Goal: Task Accomplishment & Management: Use online tool/utility

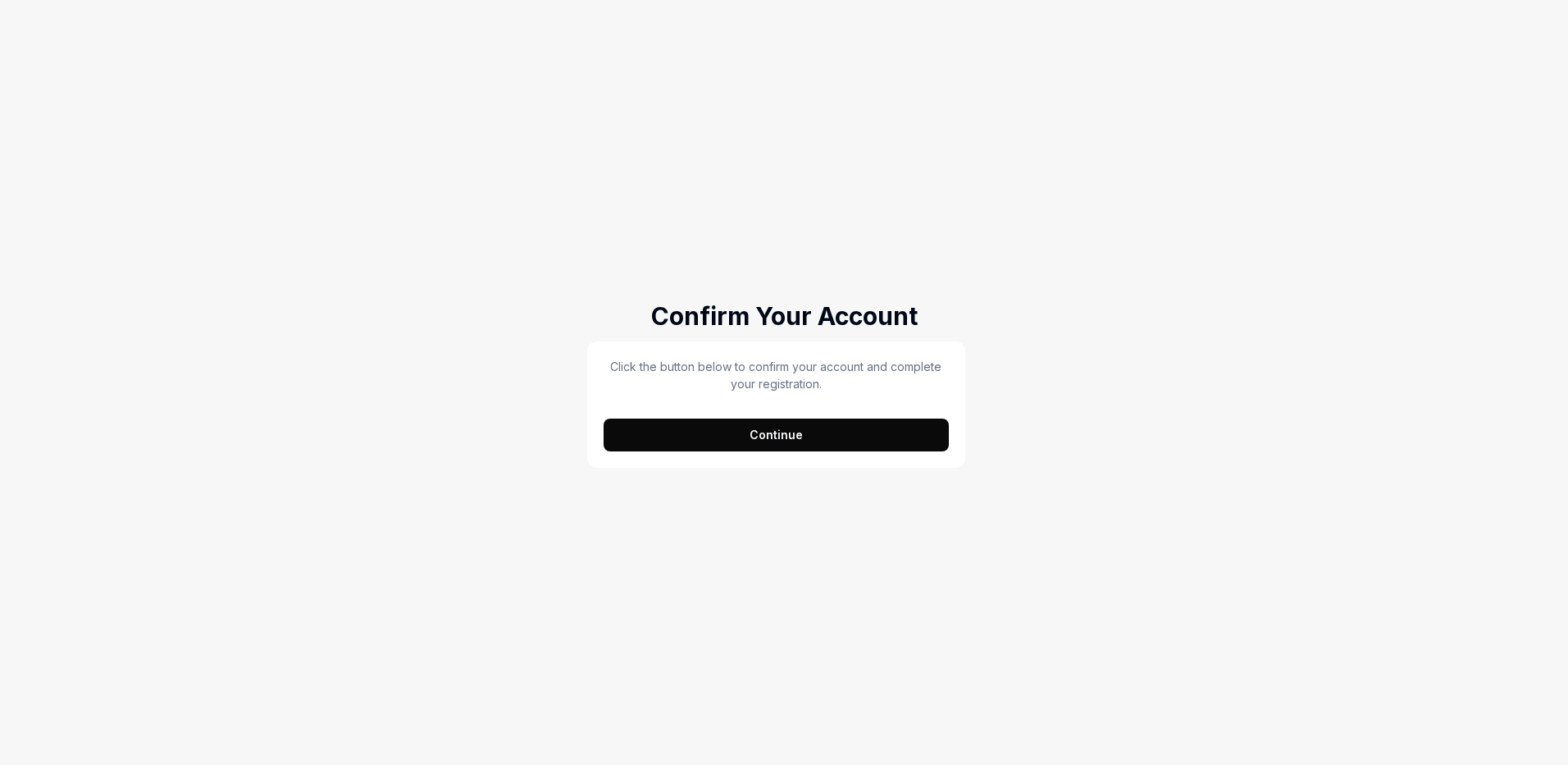
click at [774, 427] on button "Continue" at bounding box center [776, 435] width 345 height 33
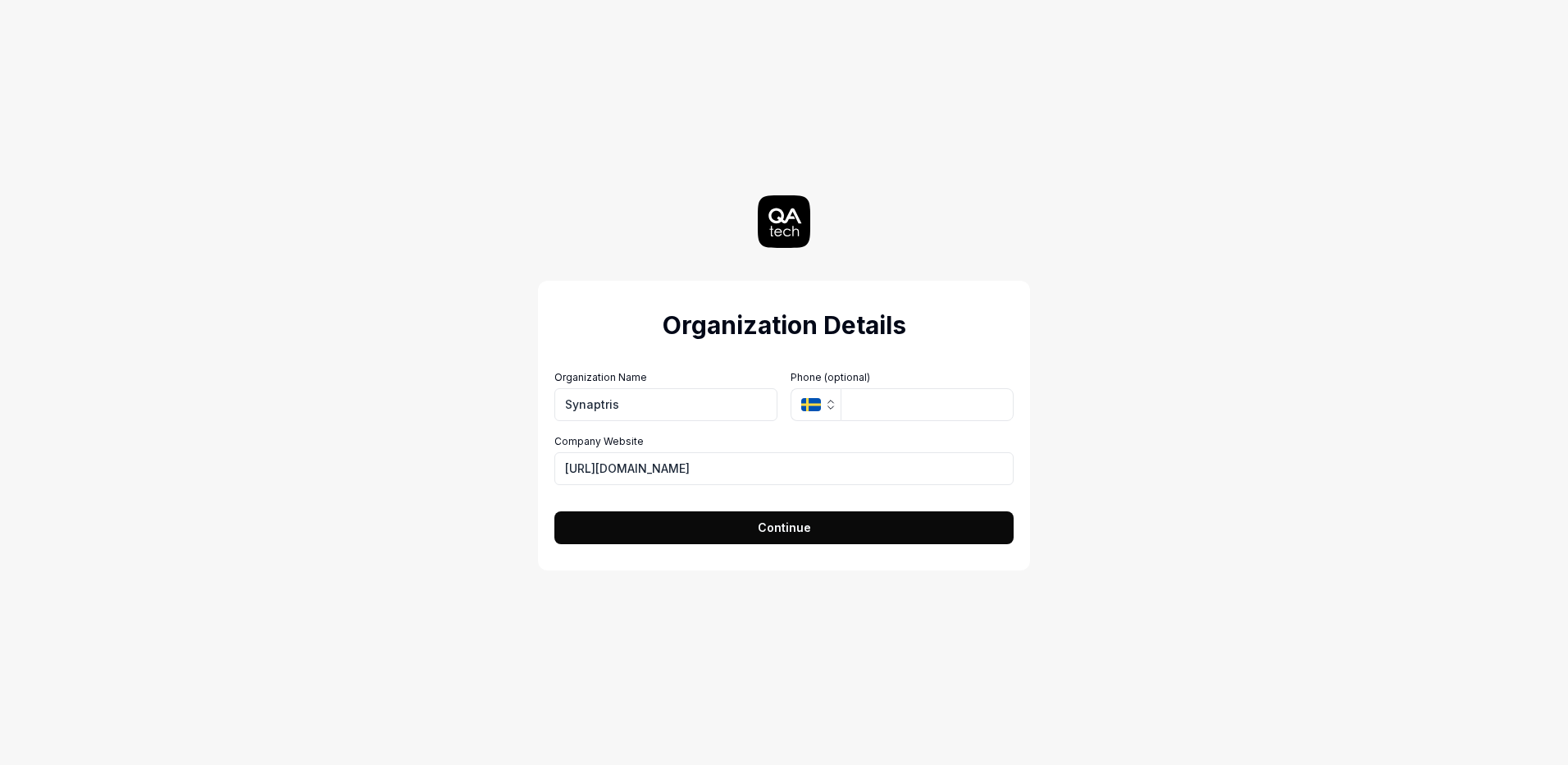
type input "Synaptris"
click at [790, 528] on span "Continue" at bounding box center [784, 528] width 54 height 17
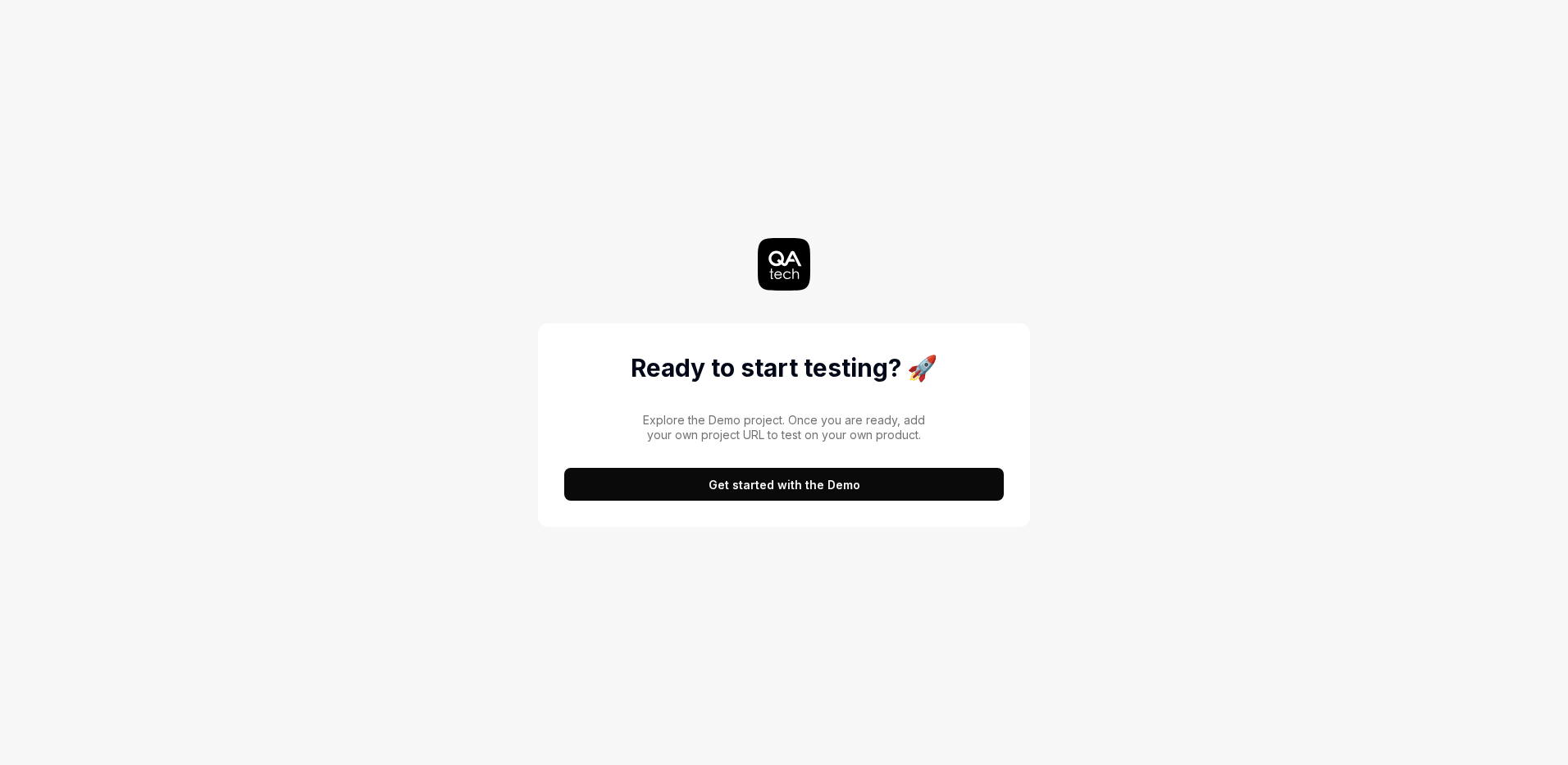
click at [793, 489] on button "Get started with the Demo" at bounding box center [784, 484] width 440 height 33
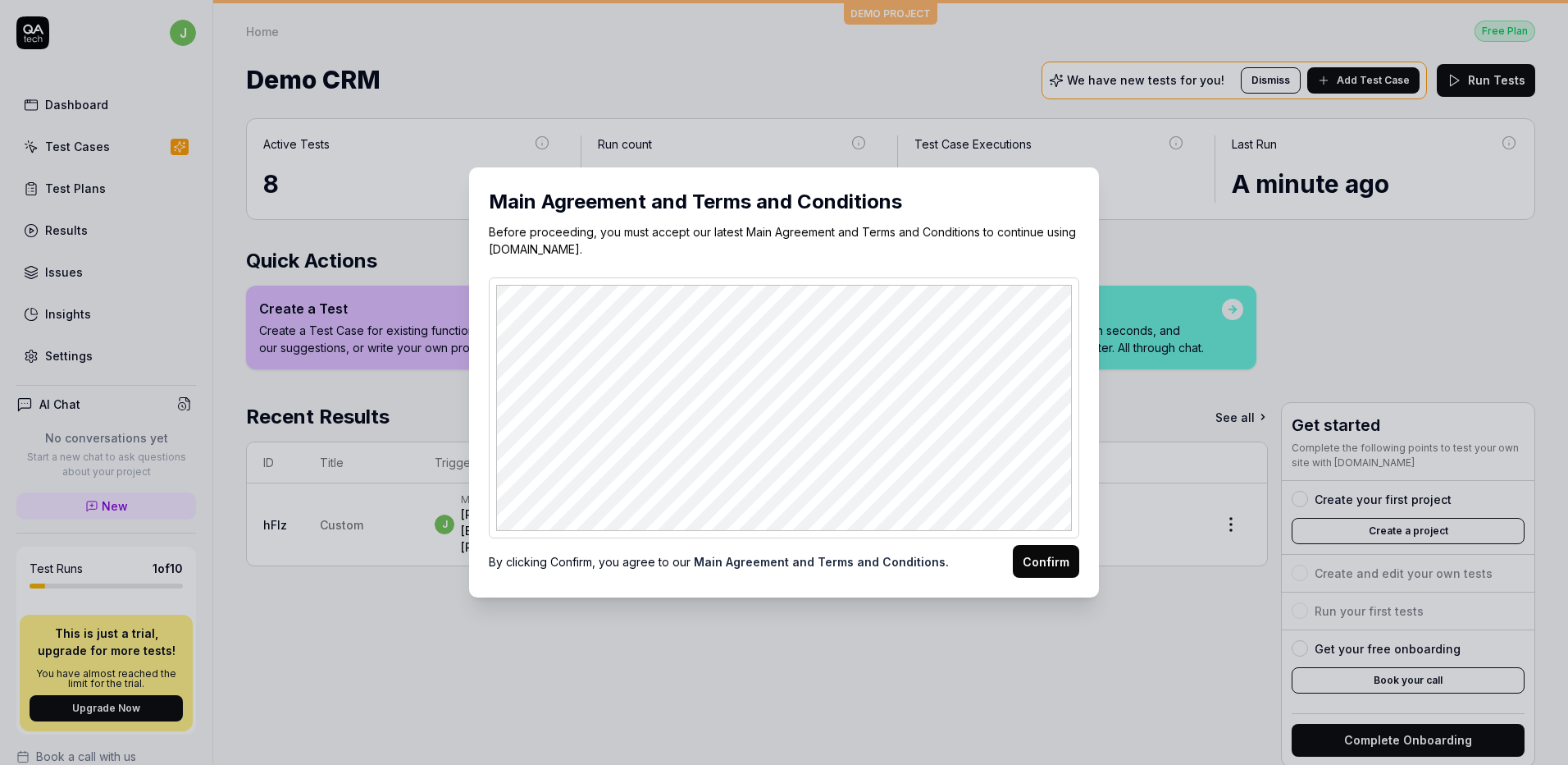
click at [1041, 560] on button "Confirm" at bounding box center [1046, 561] width 67 height 33
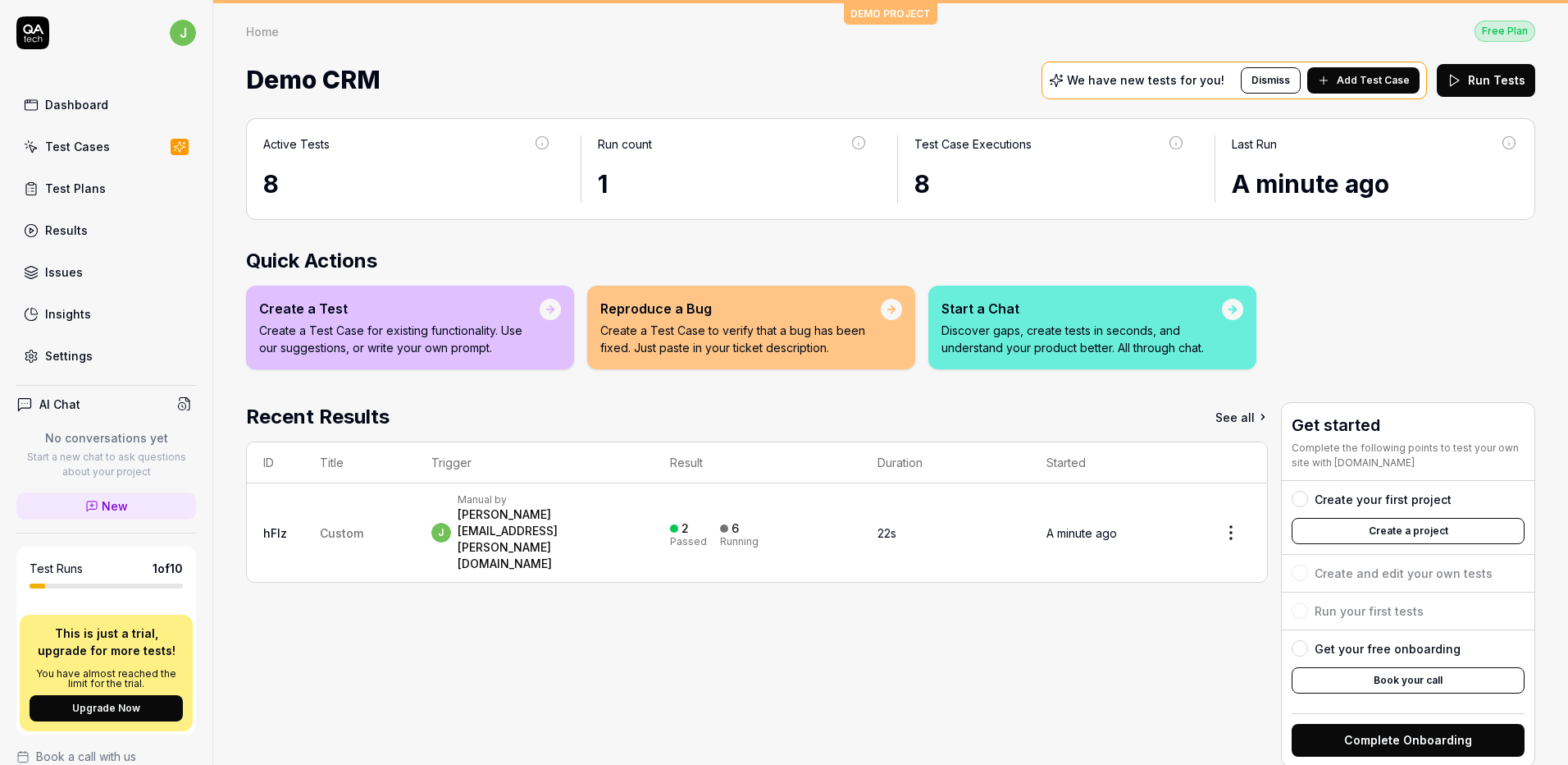
click at [74, 140] on div "Test Cases" at bounding box center [77, 146] width 65 height 17
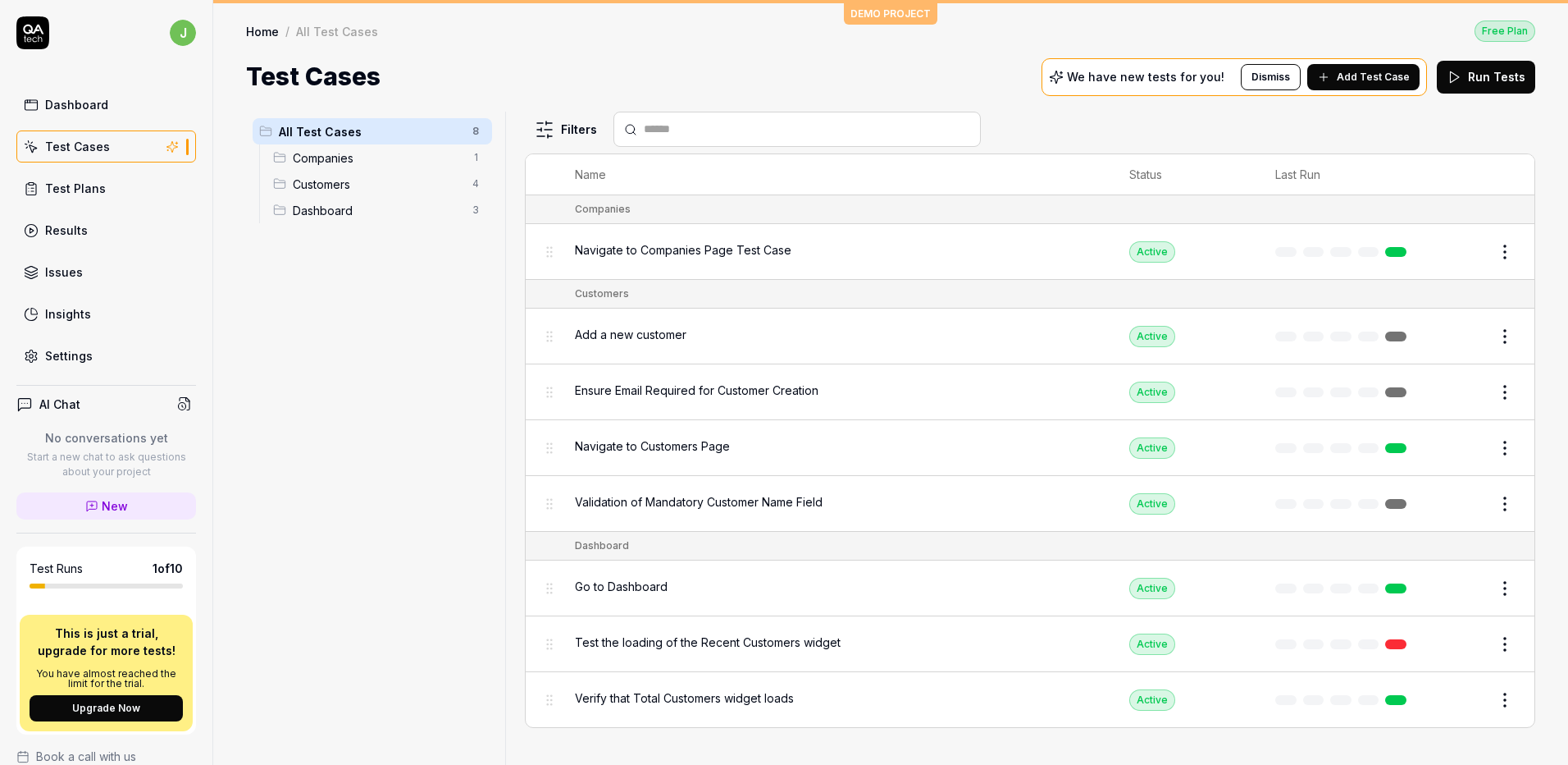
click at [300, 154] on span "Companies" at bounding box center [377, 158] width 170 height 17
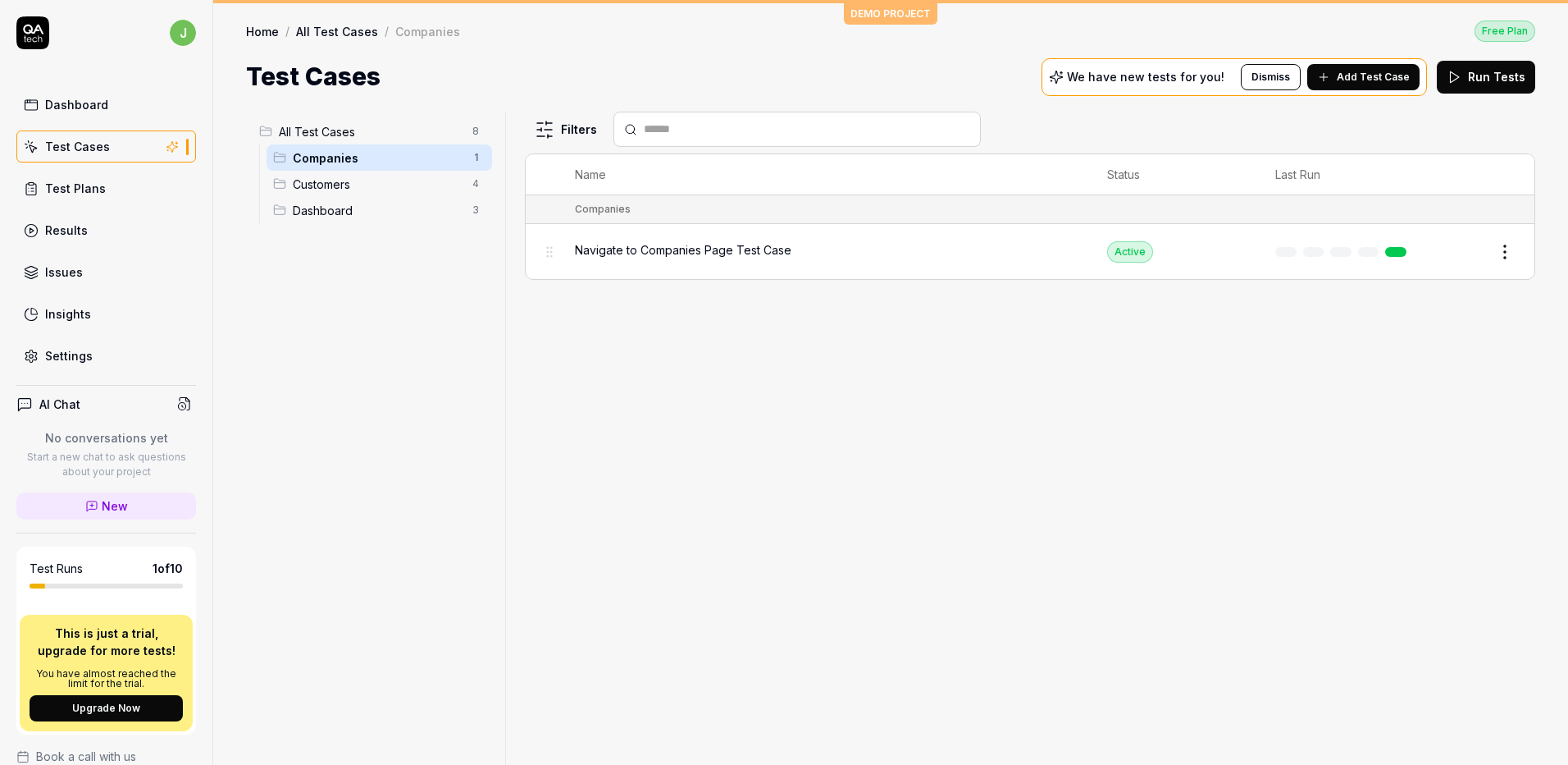
click at [315, 194] on div "Customers 4" at bounding box center [379, 184] width 225 height 26
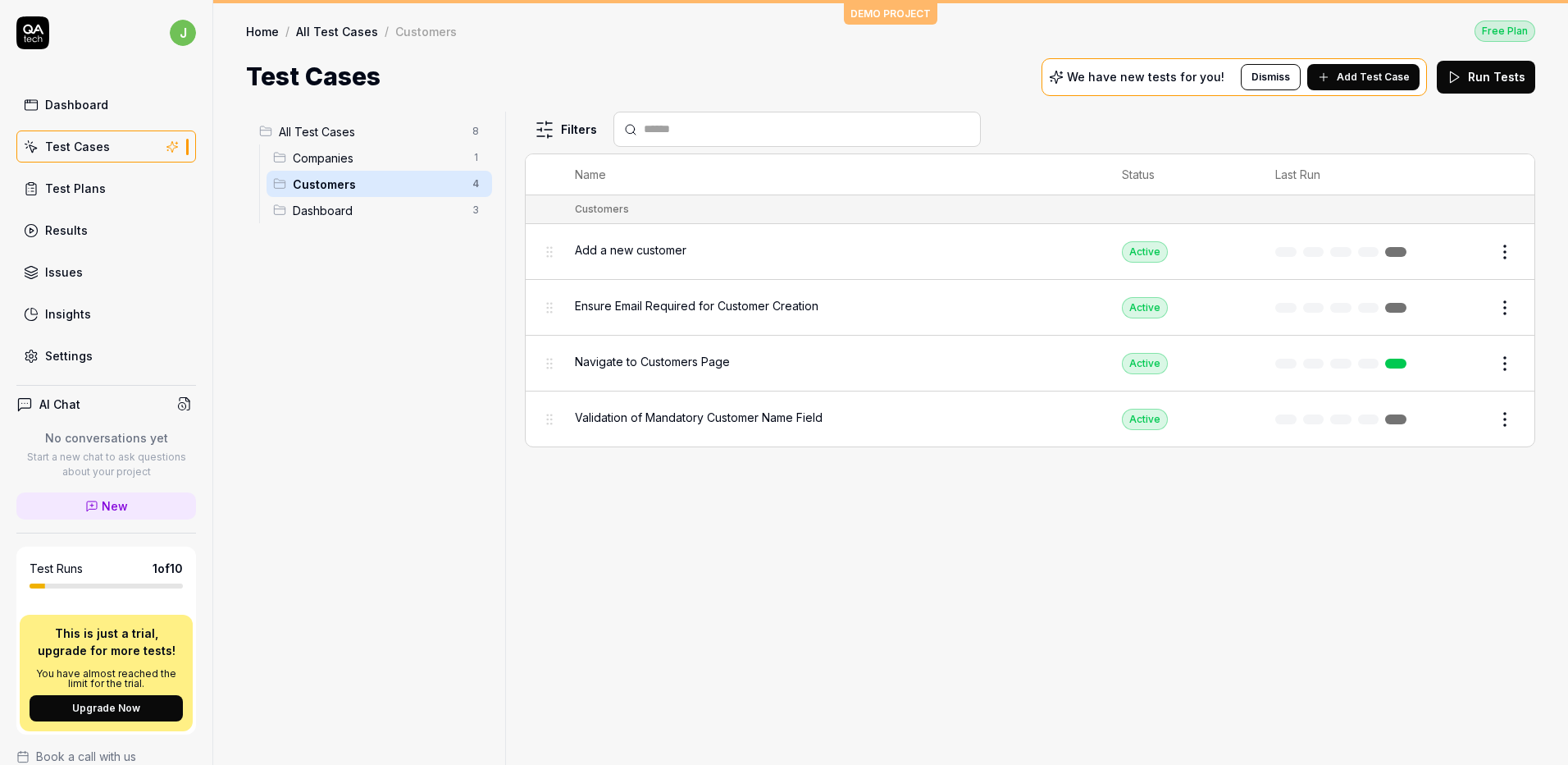
click at [318, 207] on span "Dashboard" at bounding box center [377, 211] width 170 height 17
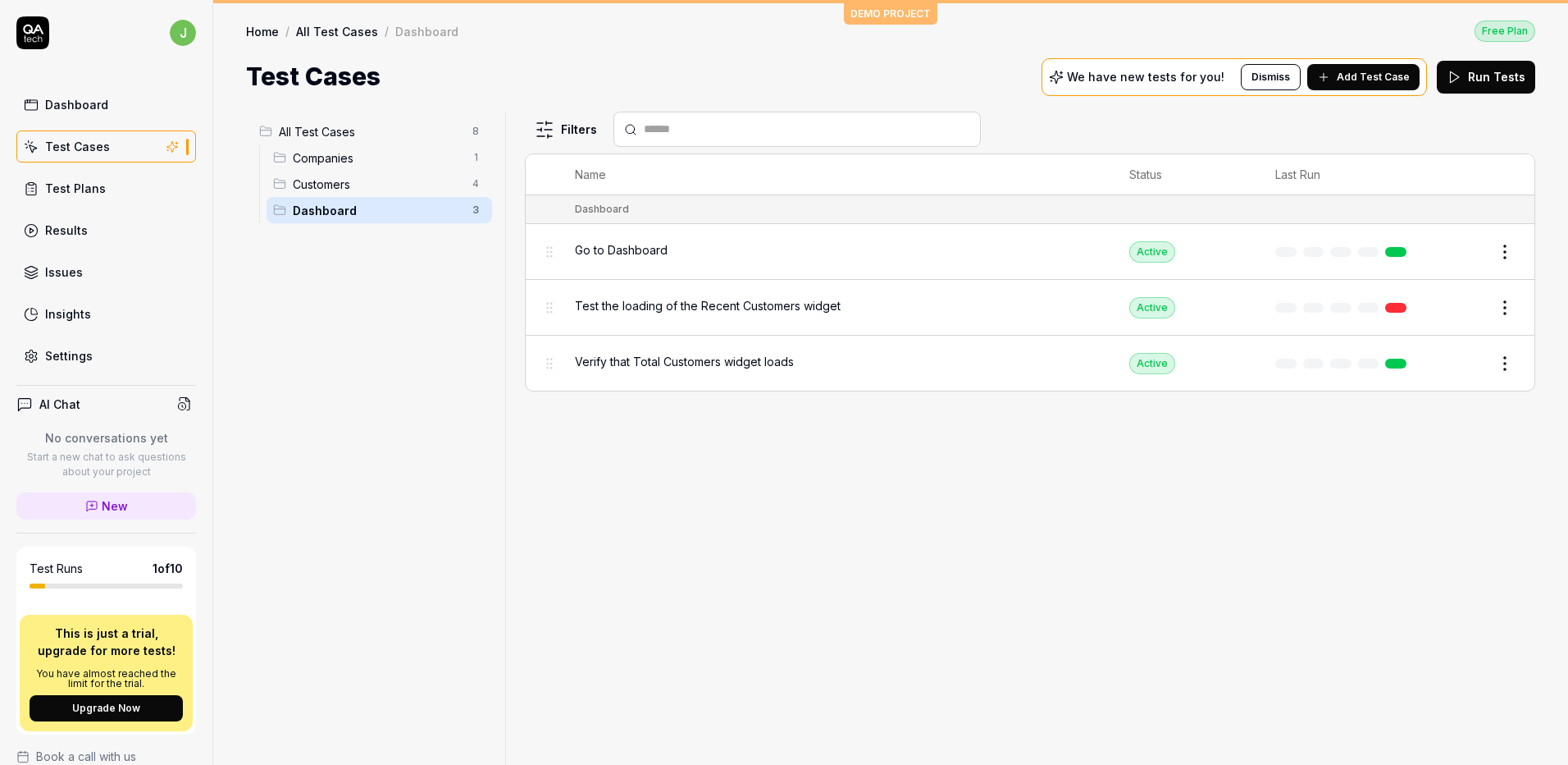
click at [53, 185] on div "Test Plans" at bounding box center [75, 188] width 61 height 17
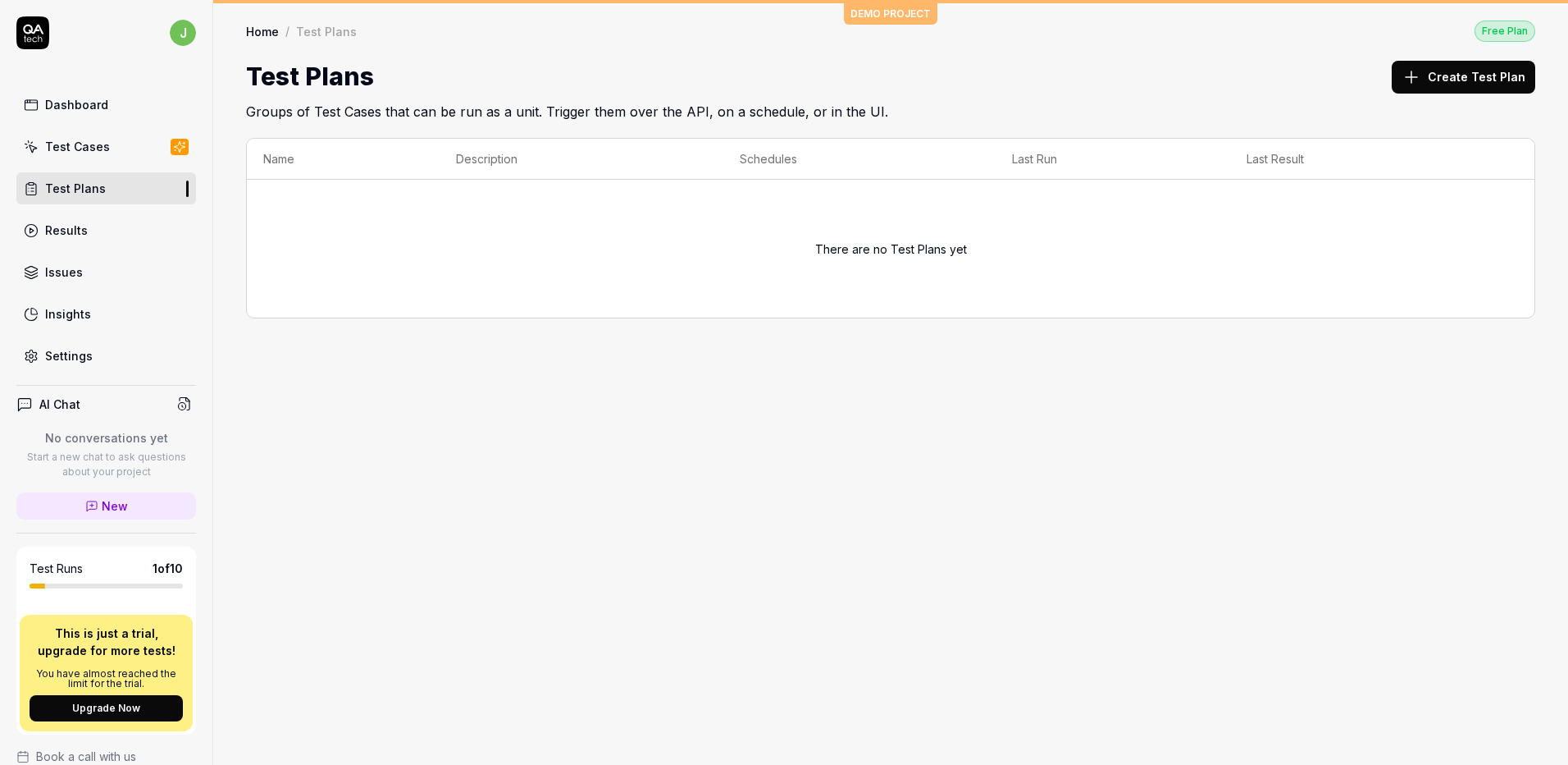
click at [74, 101] on div "Dashboard" at bounding box center [76, 105] width 63 height 17
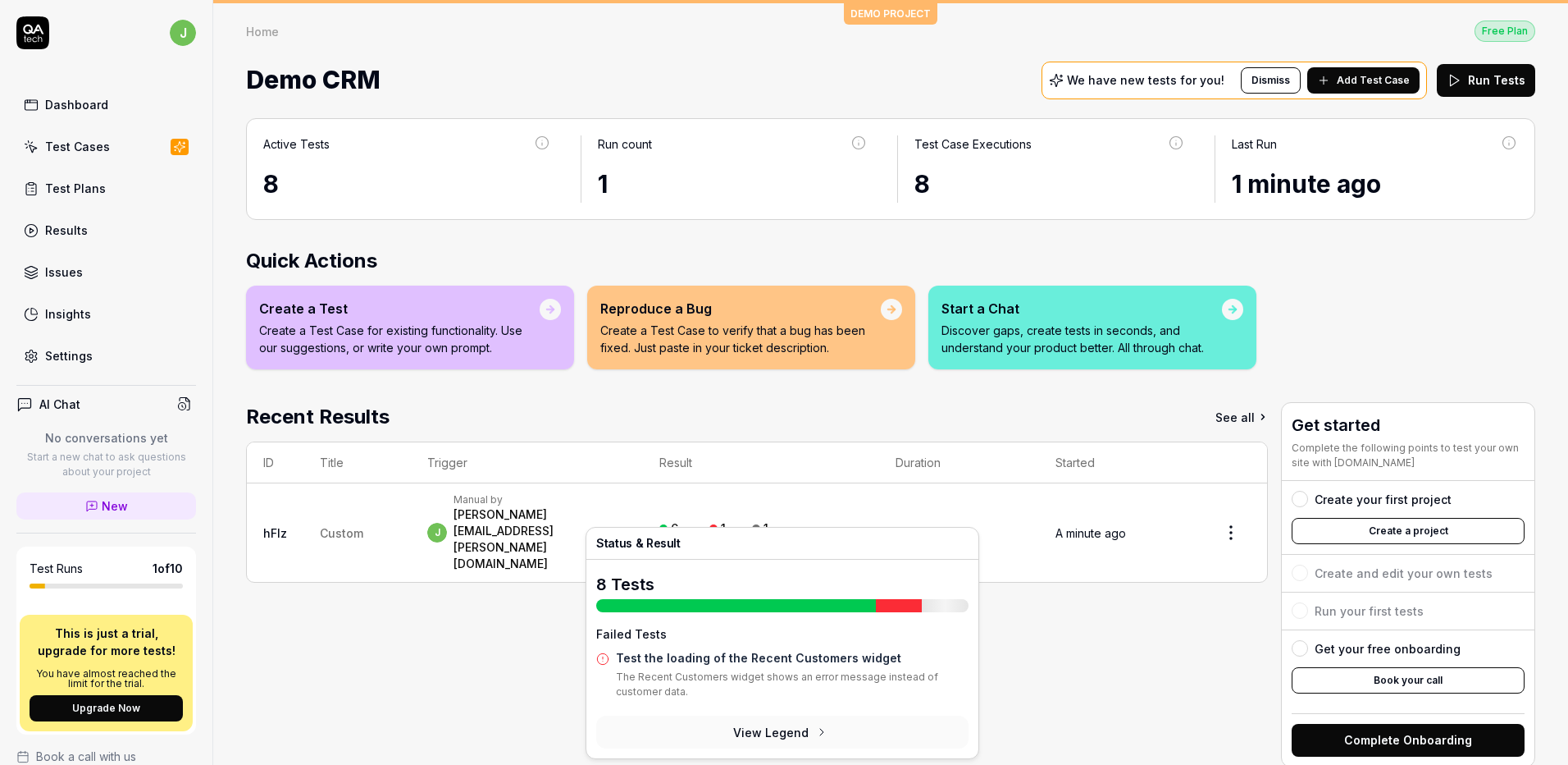
click at [726, 521] on div "1" at bounding box center [717, 528] width 16 height 15
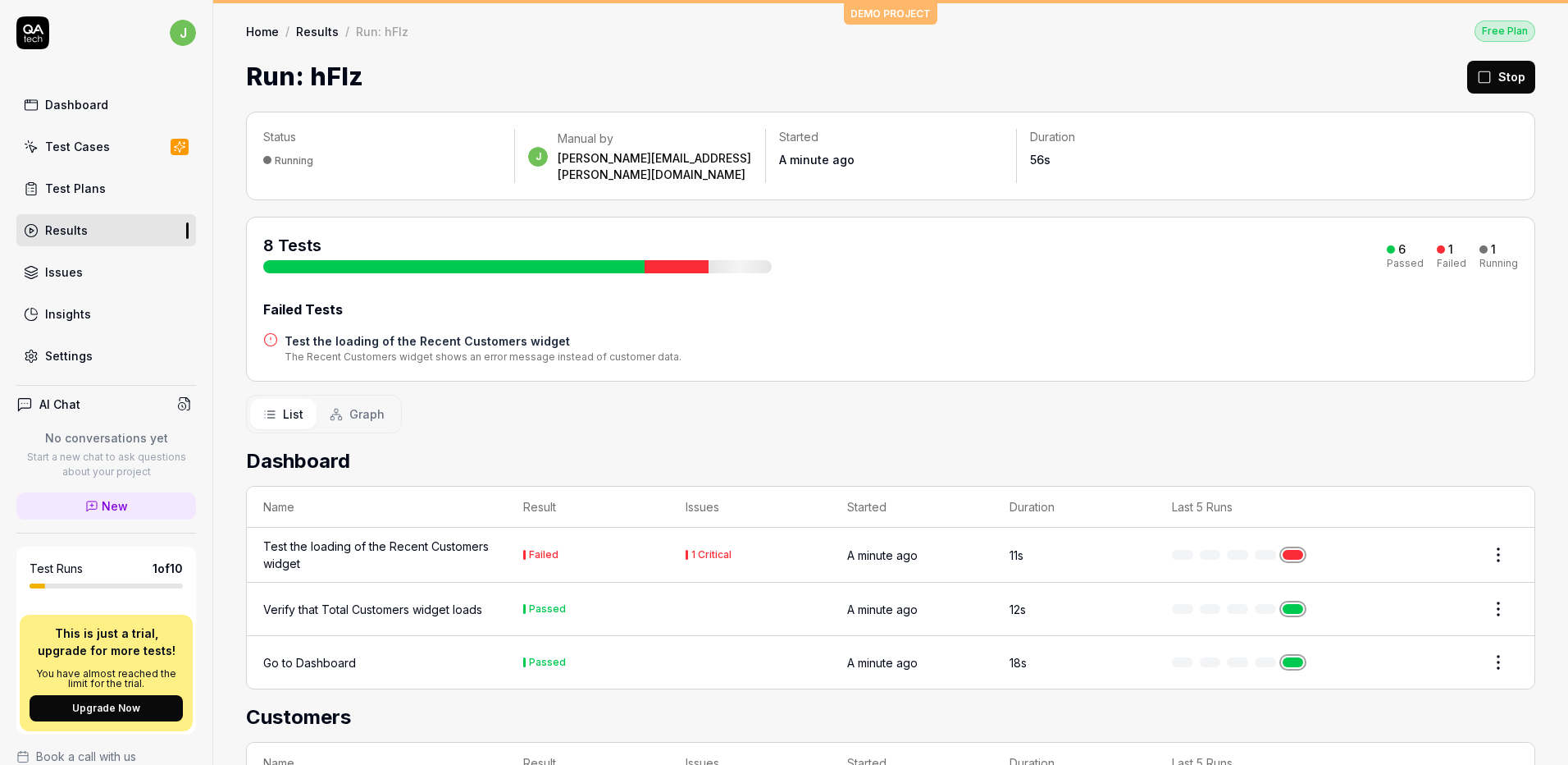
click at [73, 107] on div "Dashboard" at bounding box center [76, 105] width 63 height 17
click at [93, 179] on div "Test Plans" at bounding box center [75, 188] width 61 height 17
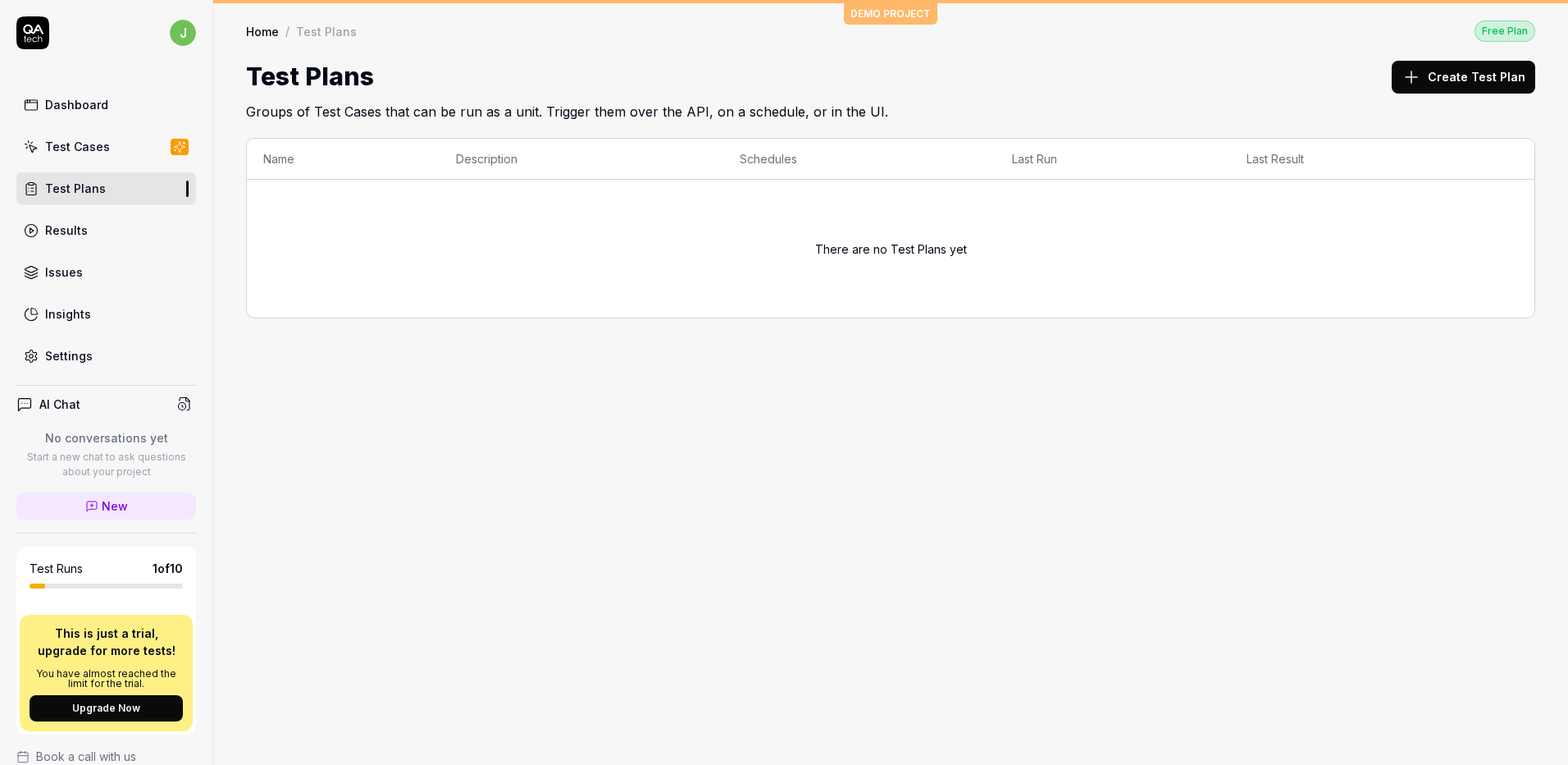
click at [1466, 73] on button "Create Test Plan" at bounding box center [1463, 77] width 144 height 33
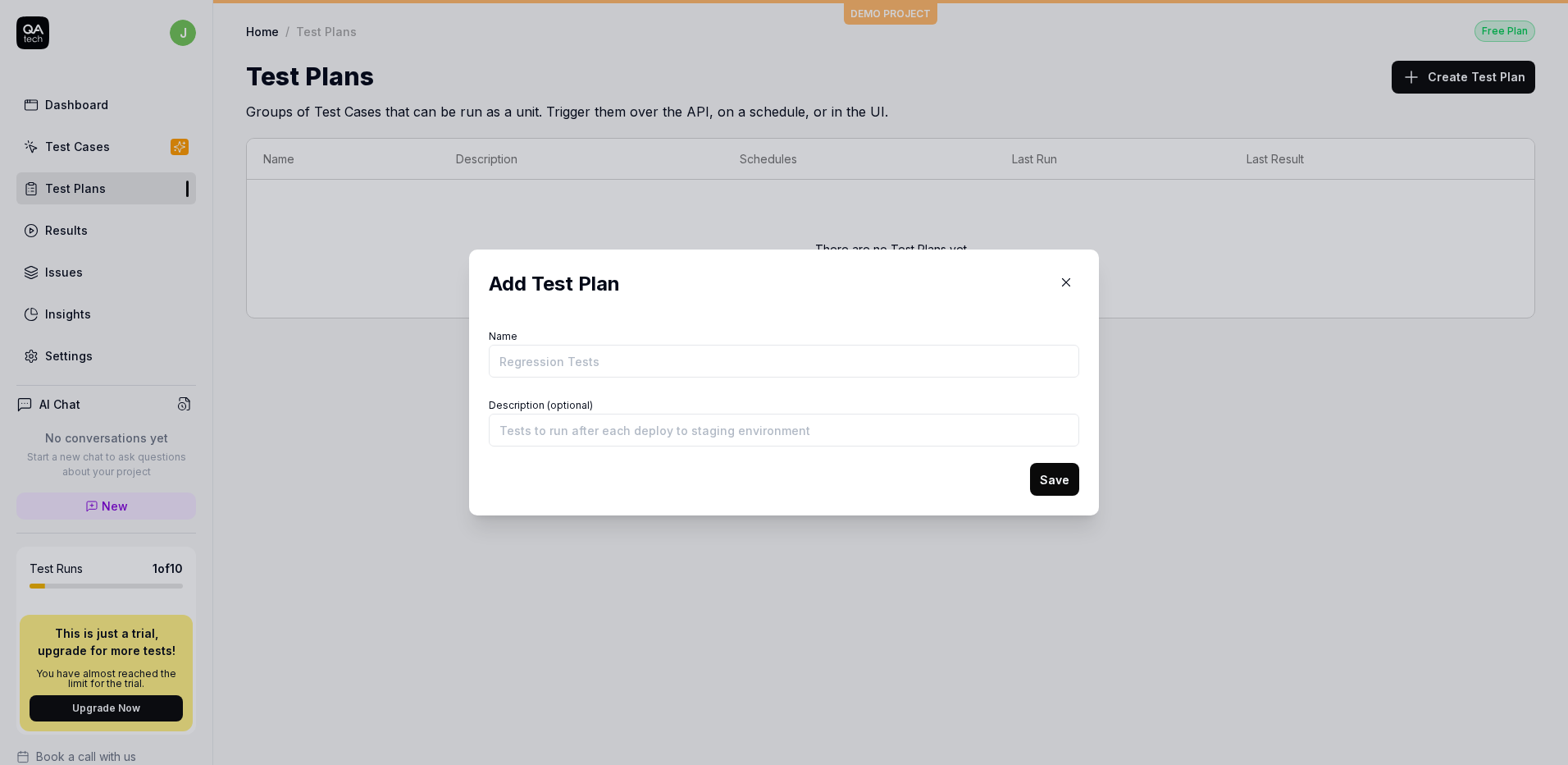
click at [704, 364] on input "Name" at bounding box center [784, 361] width 590 height 33
type input "KH"
click at [1030, 463] on button "Save" at bounding box center [1055, 479] width 49 height 33
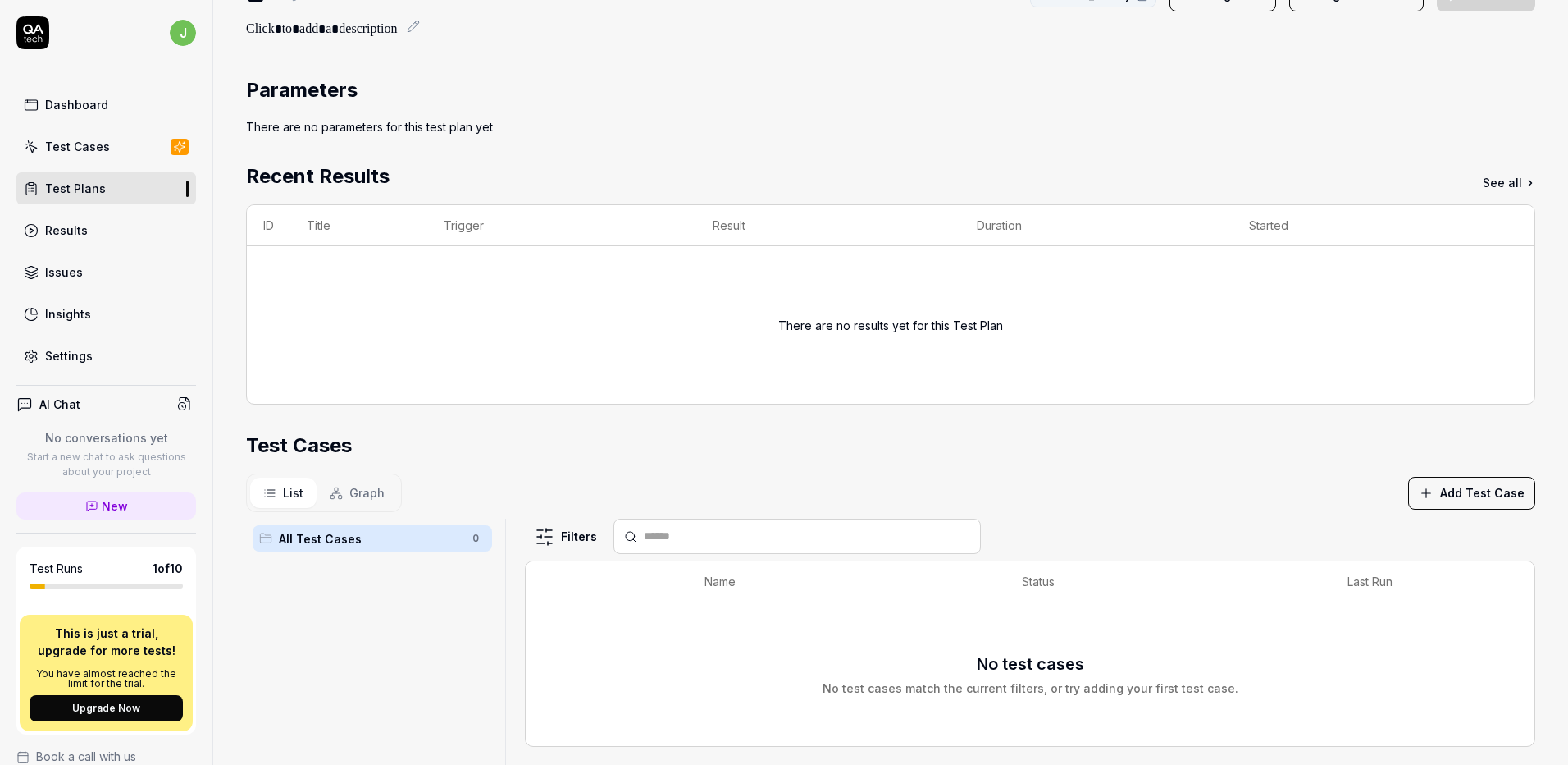
scroll to position [79, 0]
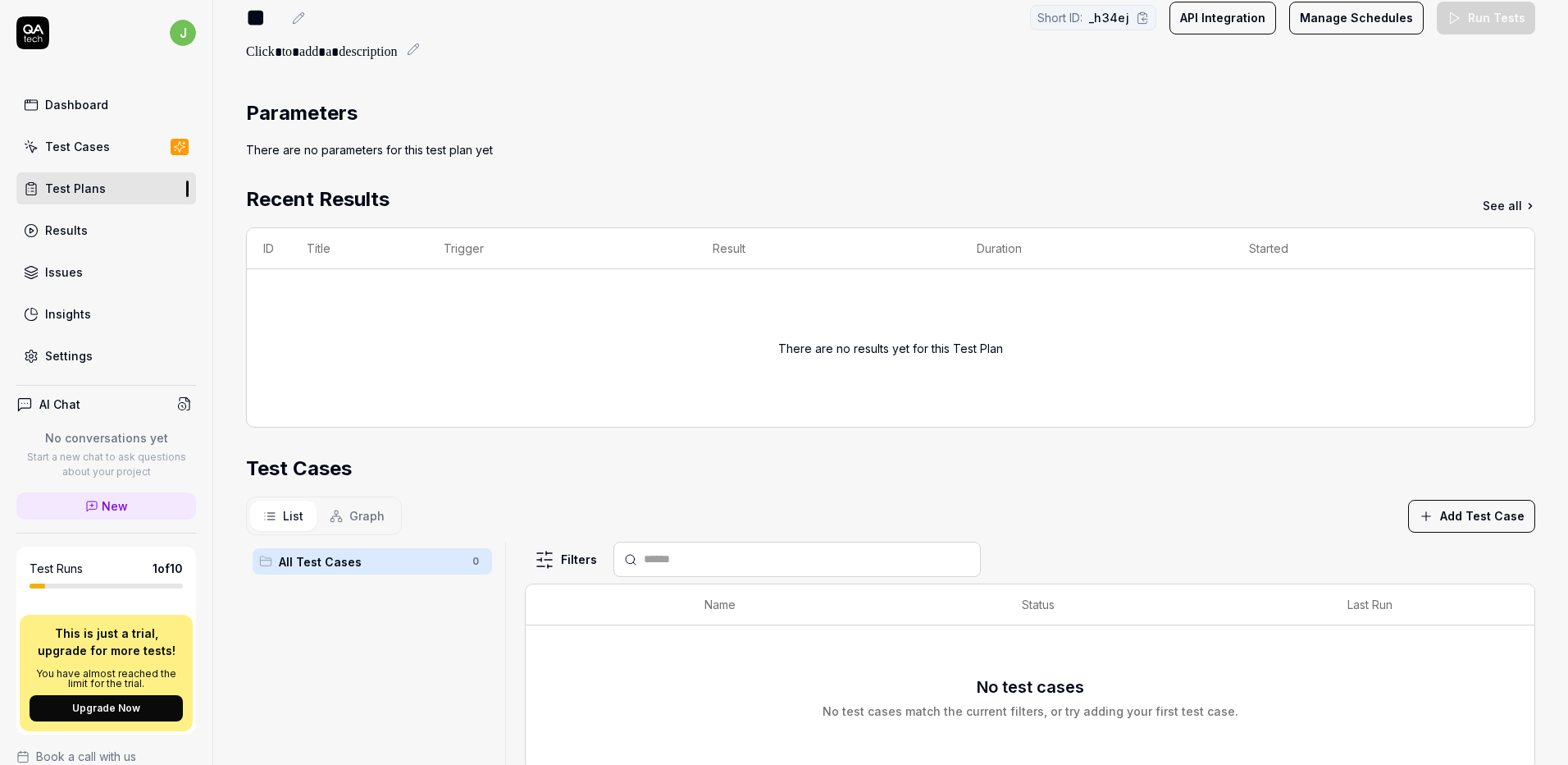
click at [479, 358] on div "There are no results yet for this Test Plan" at bounding box center [890, 347] width 1255 height 118
click at [68, 222] on div "Results" at bounding box center [66, 230] width 42 height 17
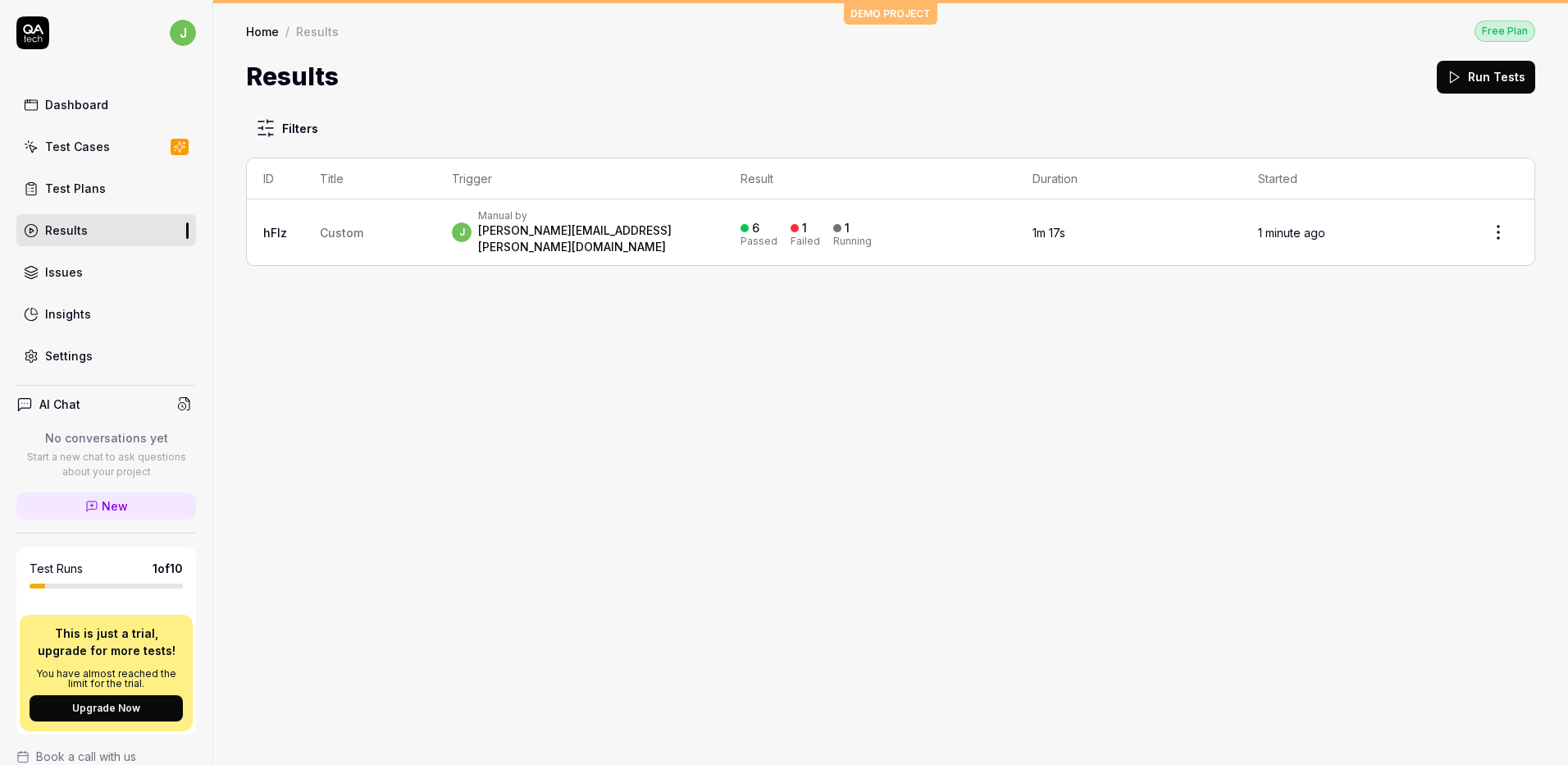
click at [68, 196] on div "Test Plans" at bounding box center [75, 188] width 61 height 17
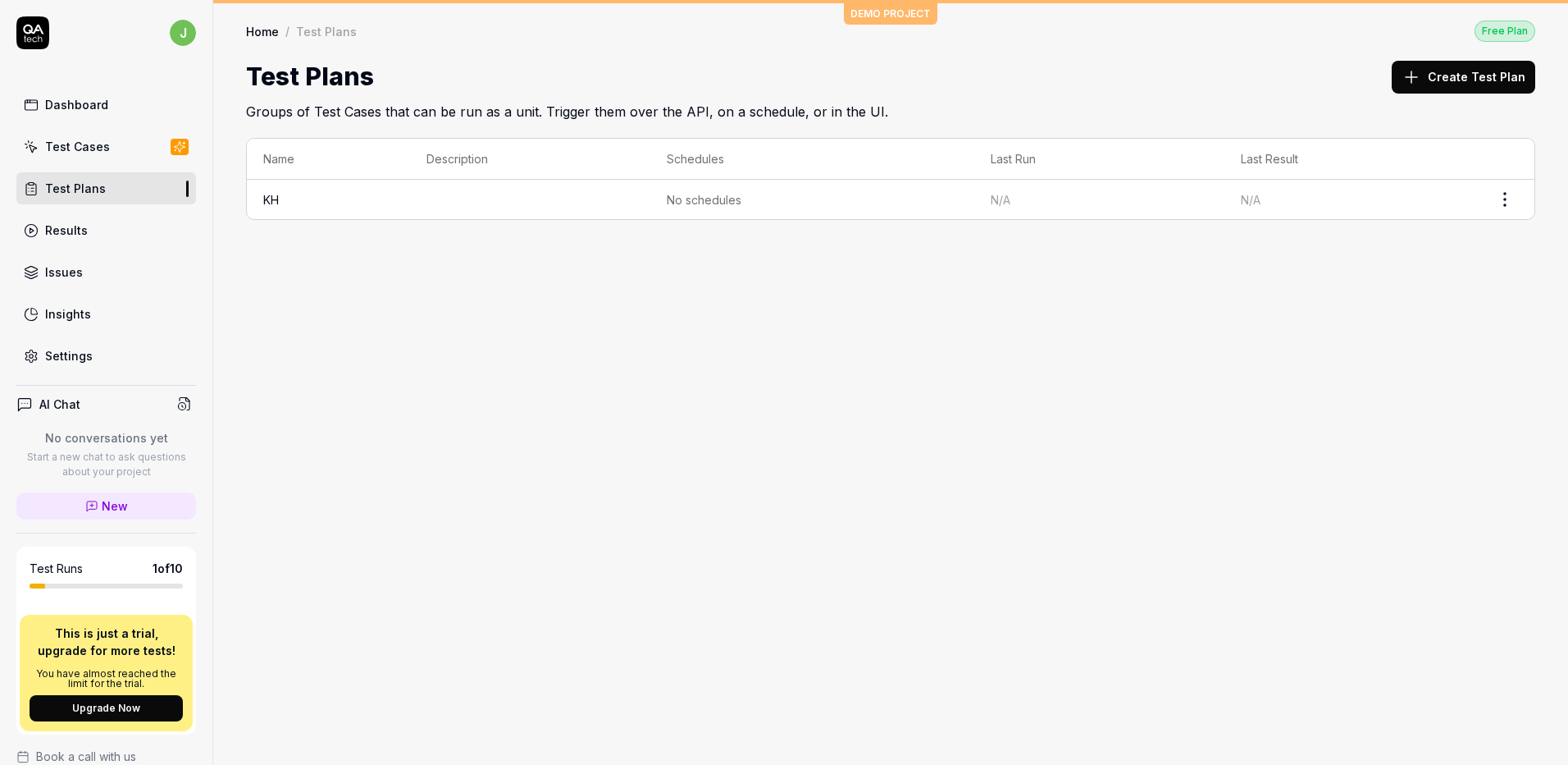
click at [523, 201] on td at bounding box center [531, 198] width 241 height 39
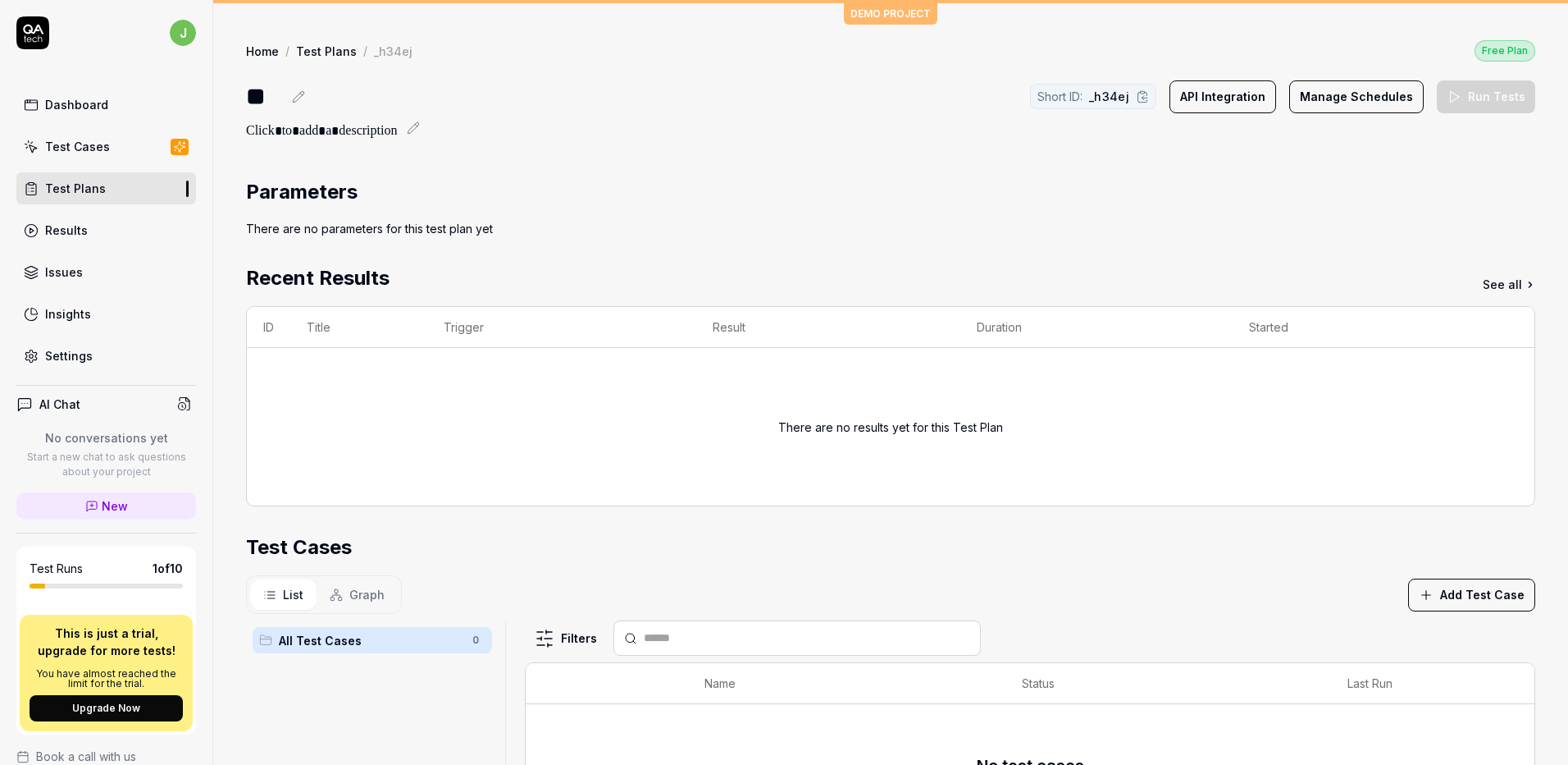
click at [1206, 95] on button "API Integration" at bounding box center [1223, 97] width 106 height 33
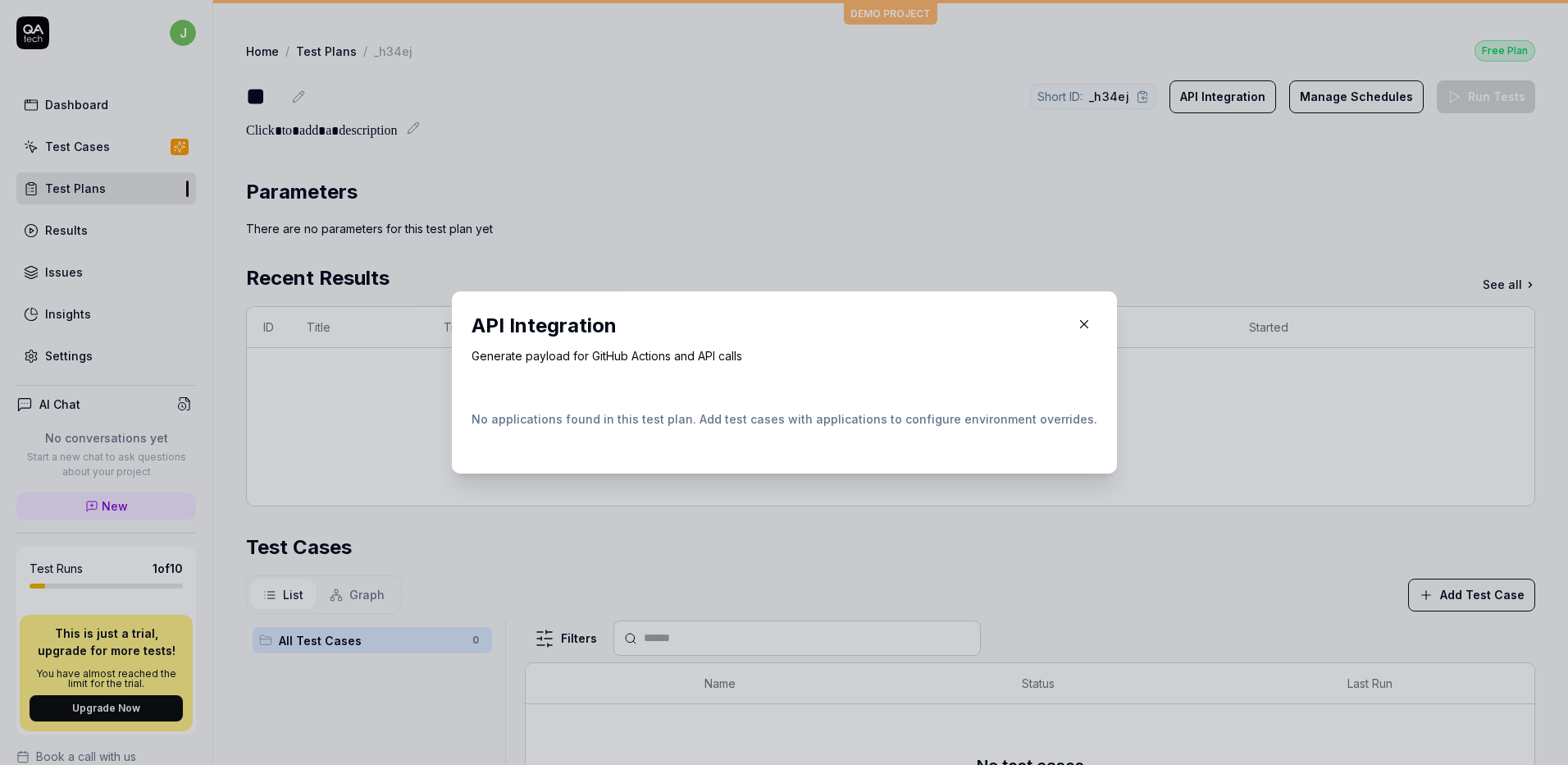
click at [1080, 323] on icon "button" at bounding box center [1083, 324] width 8 height 8
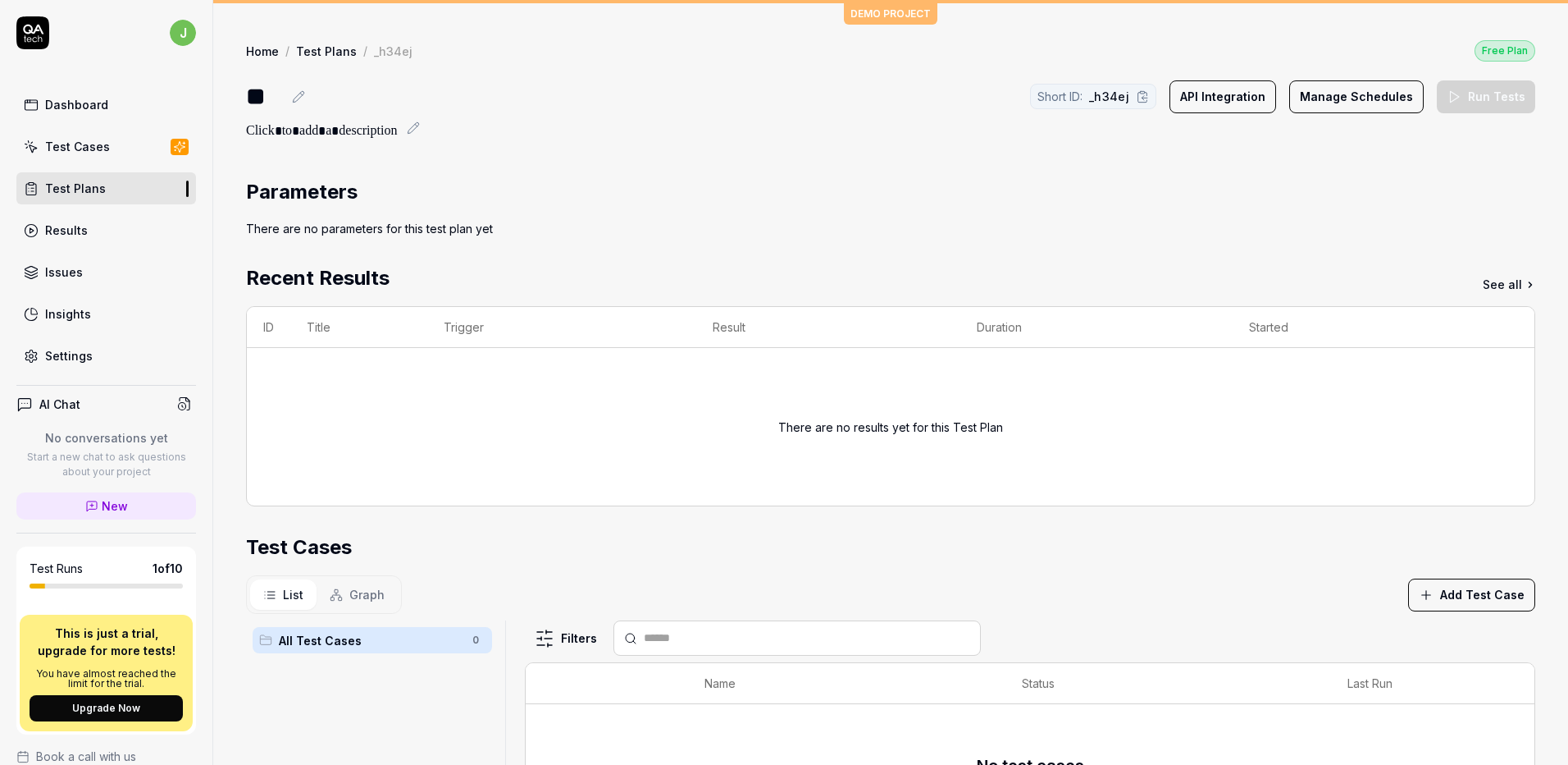
scroll to position [325, 0]
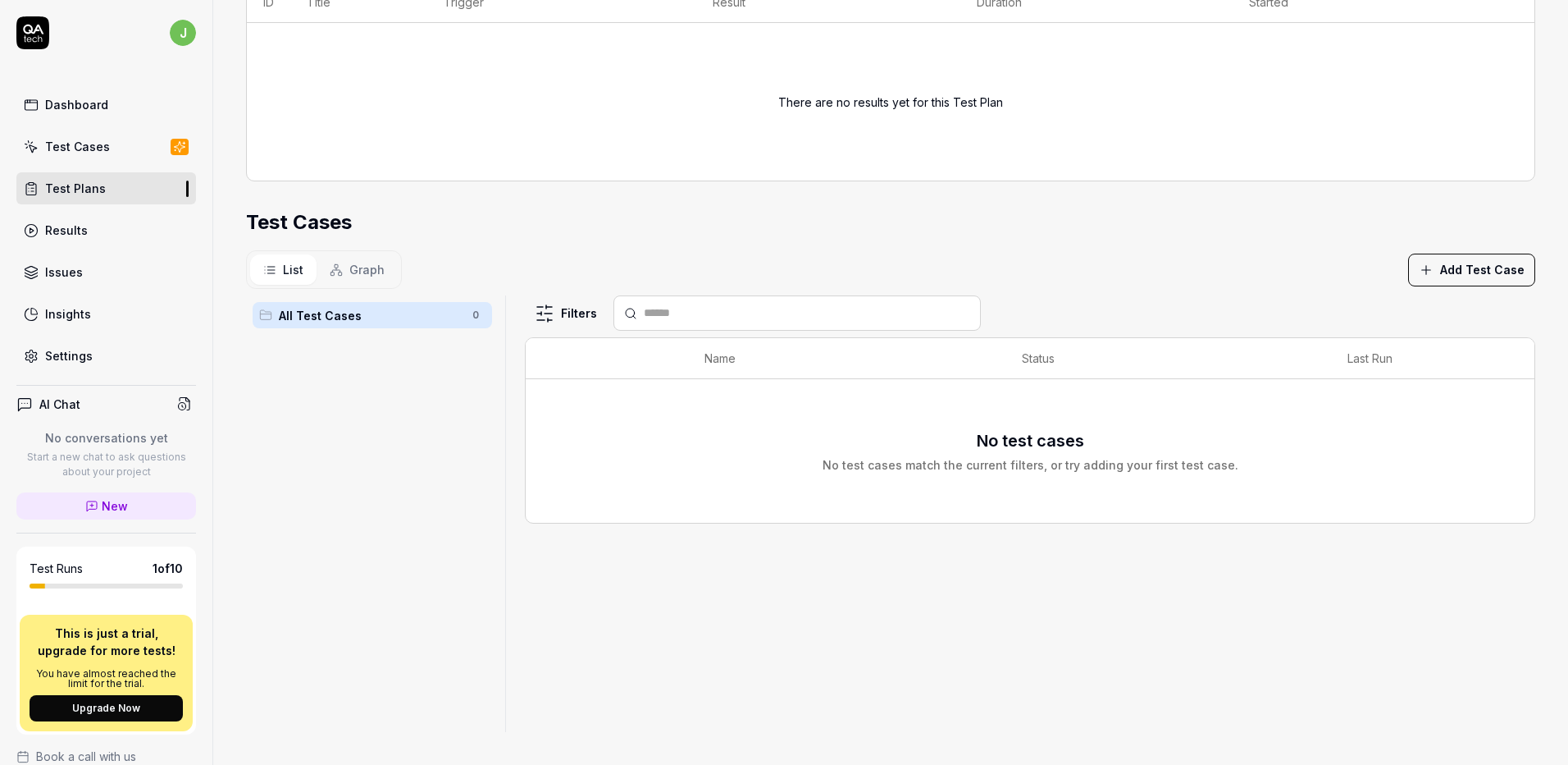
click at [346, 277] on button "Graph" at bounding box center [358, 269] width 81 height 30
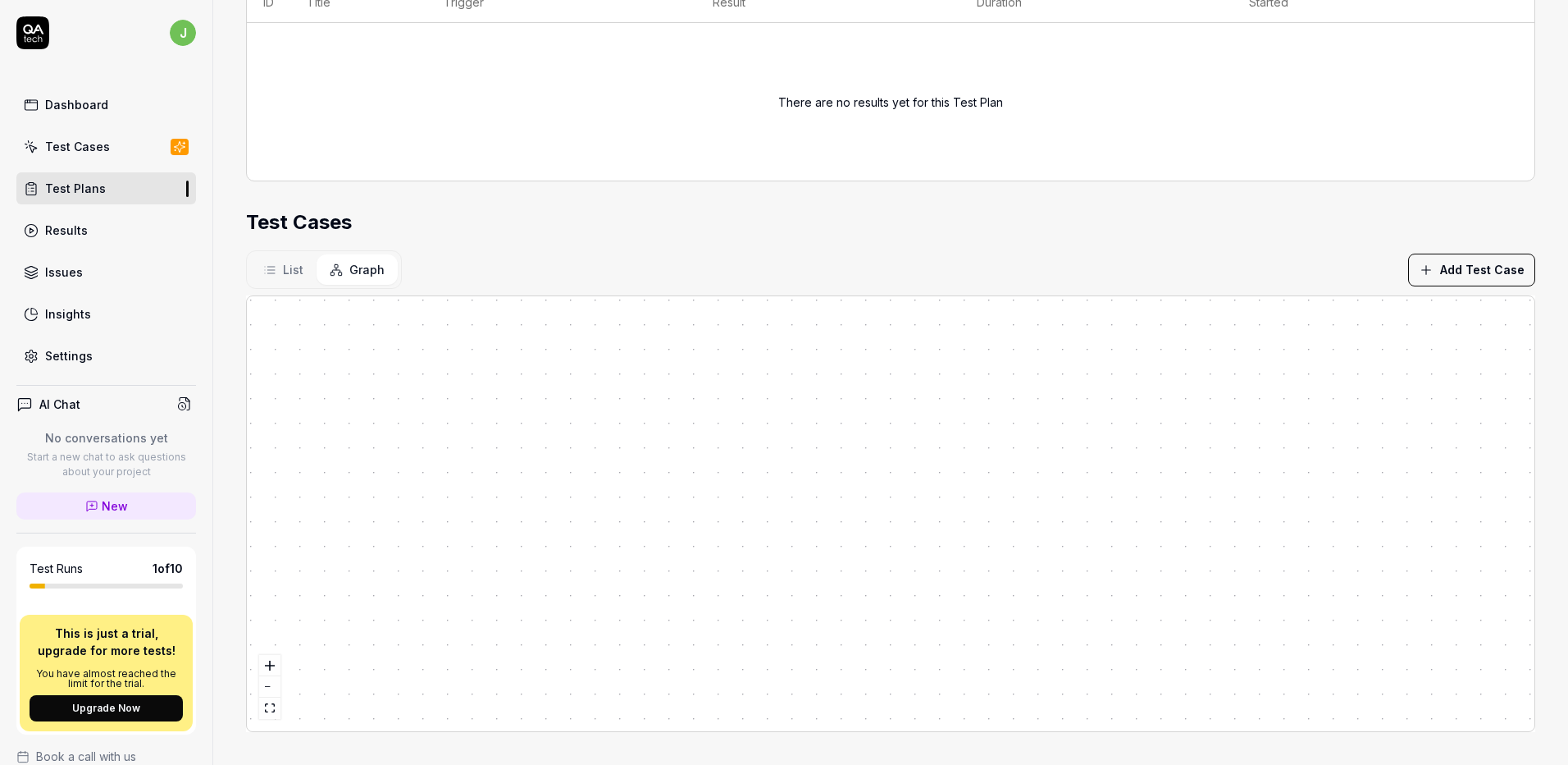
click at [249, 262] on div "List Graph" at bounding box center [324, 269] width 156 height 39
click at [265, 265] on icon at bounding box center [269, 269] width 13 height 13
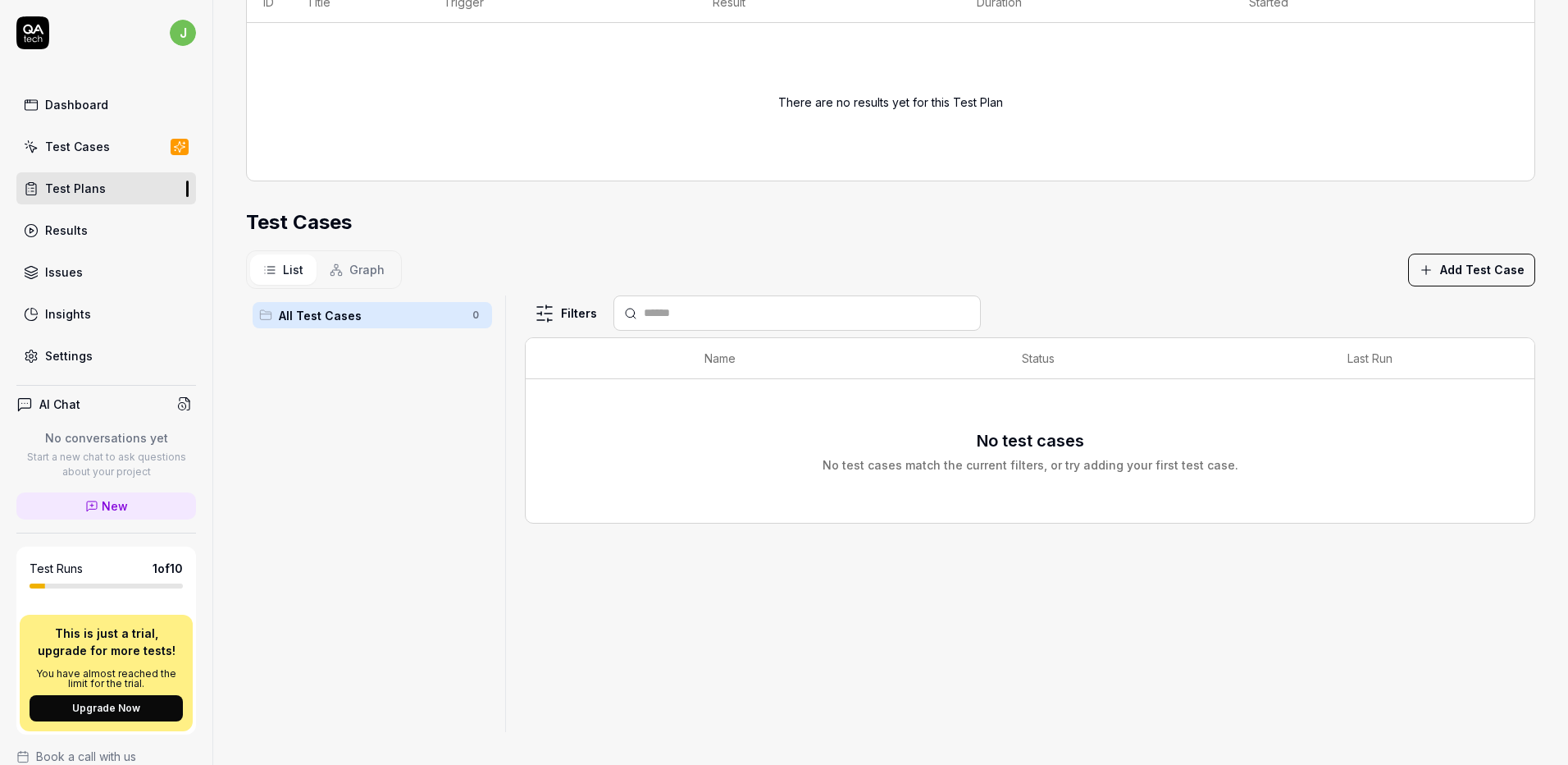
scroll to position [0, 0]
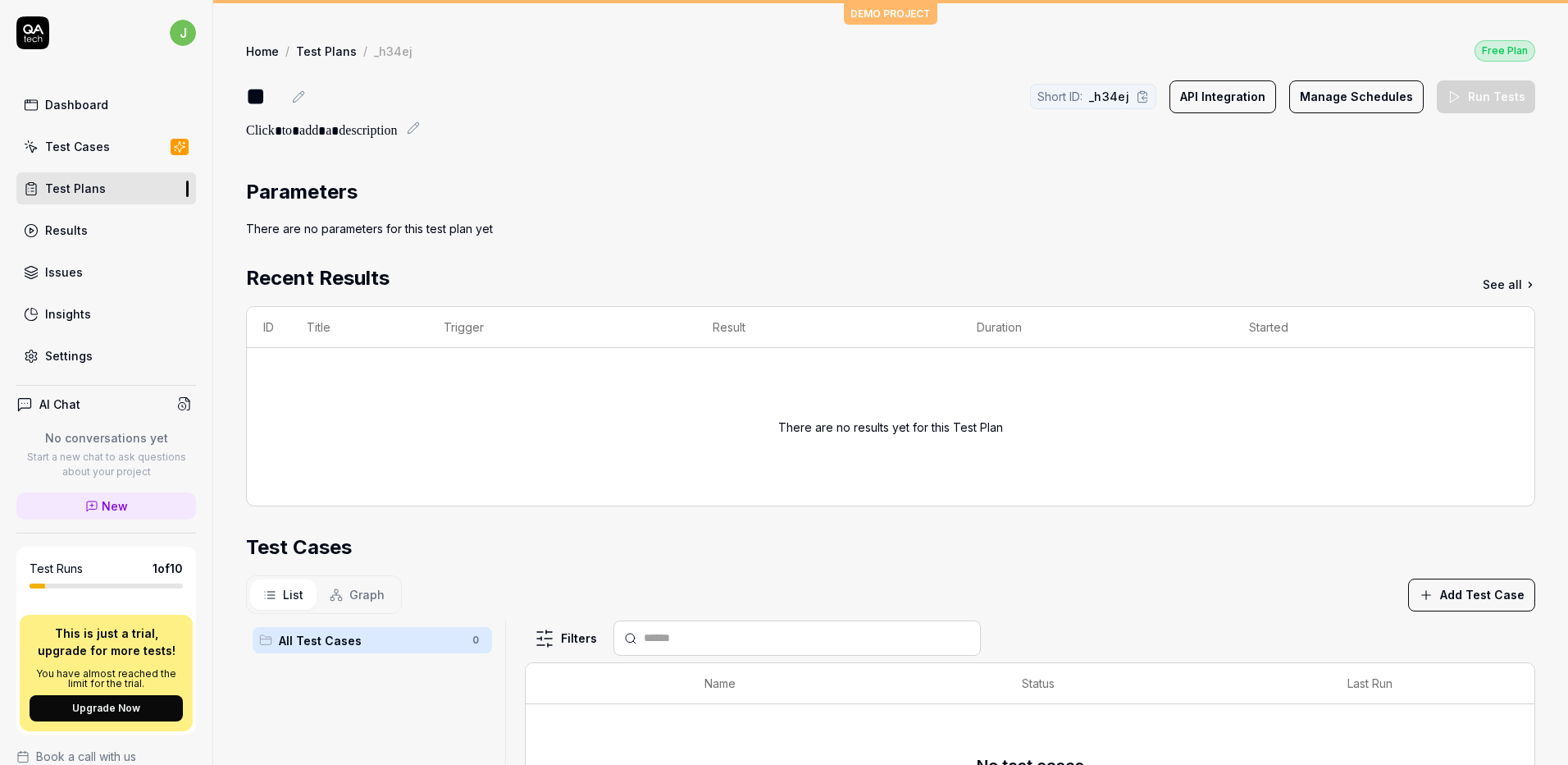
click at [76, 360] on div "Settings" at bounding box center [68, 356] width 48 height 17
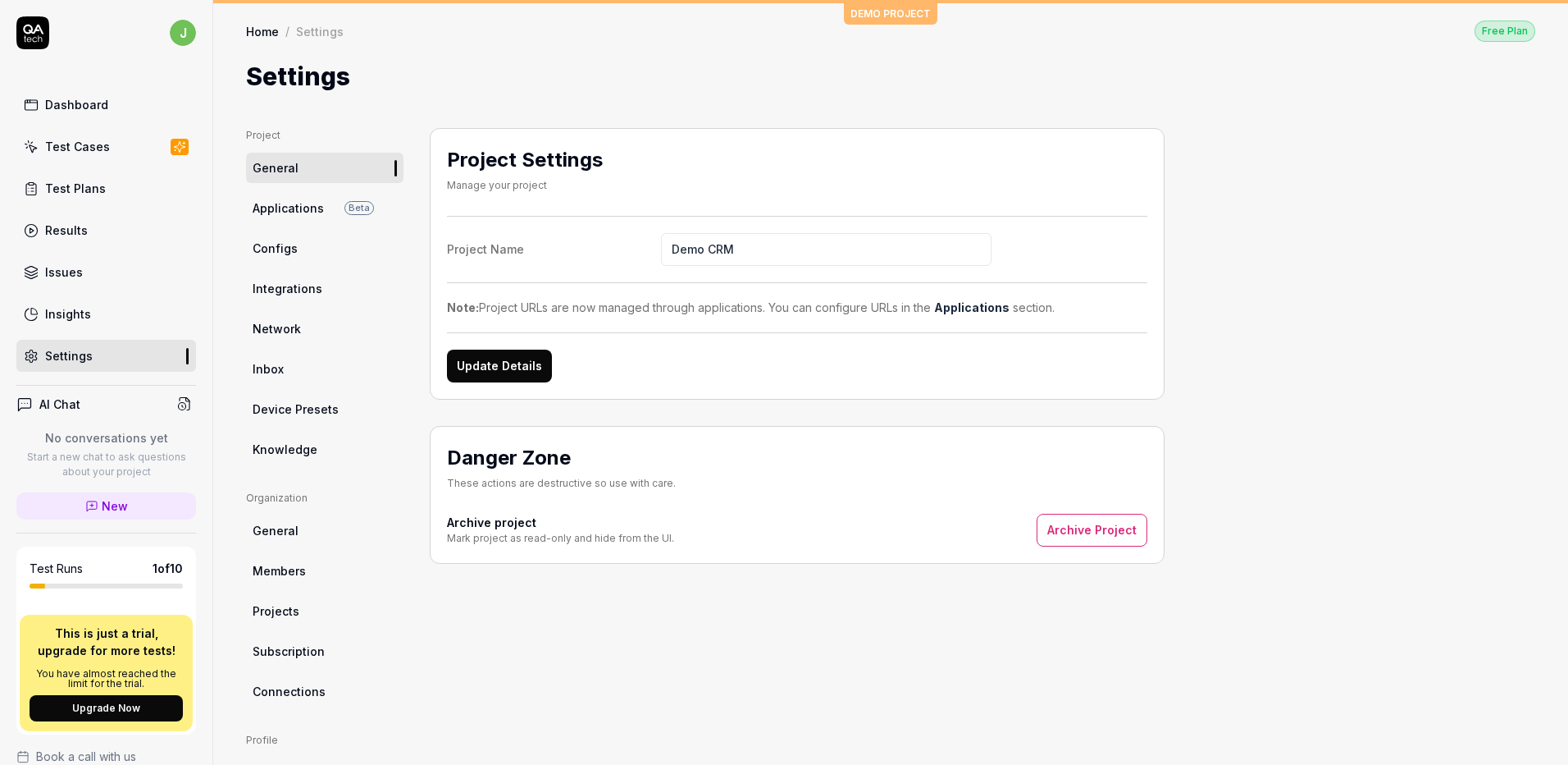
click at [292, 202] on span "Applications" at bounding box center [288, 208] width 71 height 17
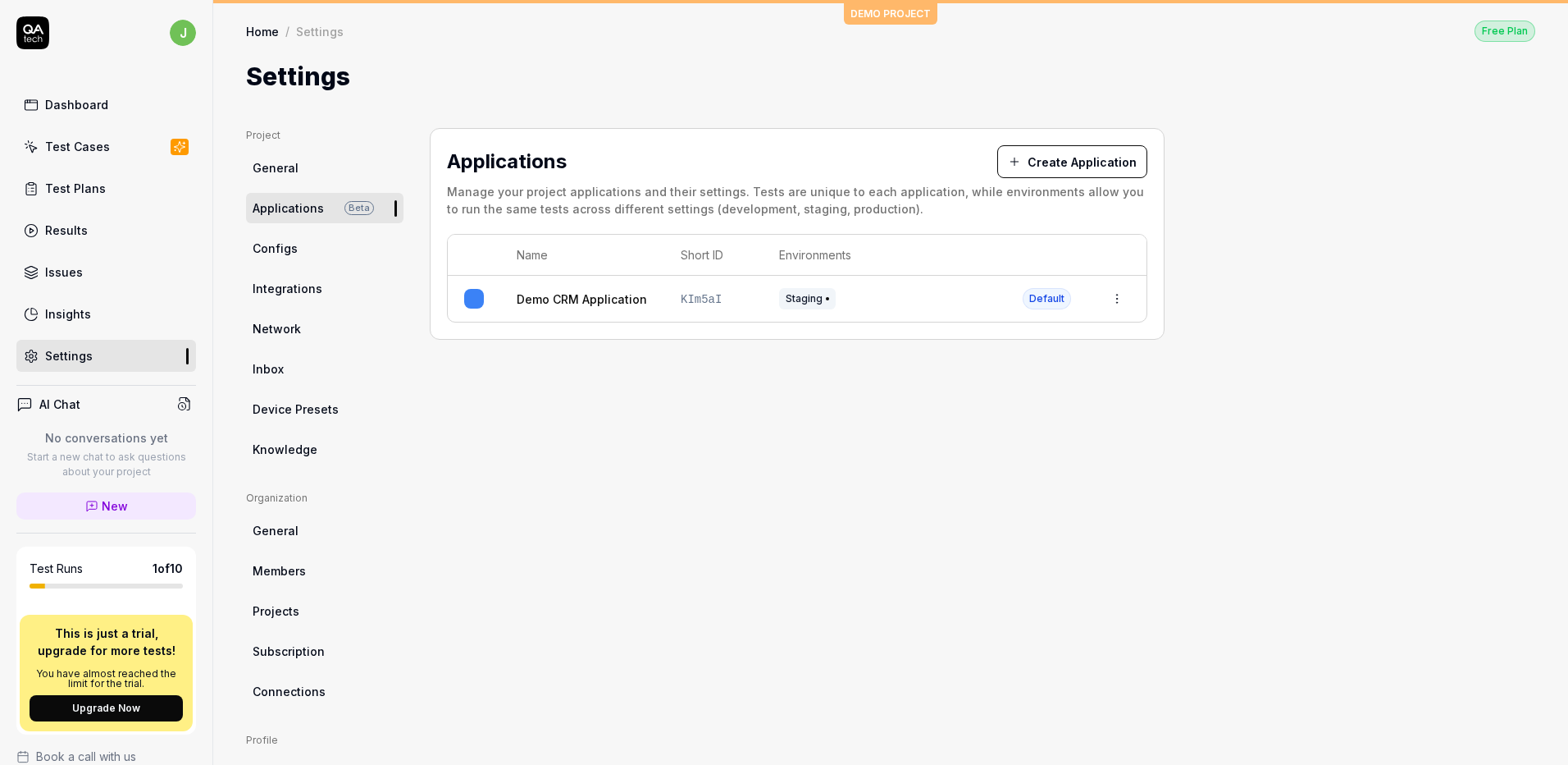
click at [286, 248] on span "Configs" at bounding box center [275, 249] width 45 height 17
